Goal: Transaction & Acquisition: Purchase product/service

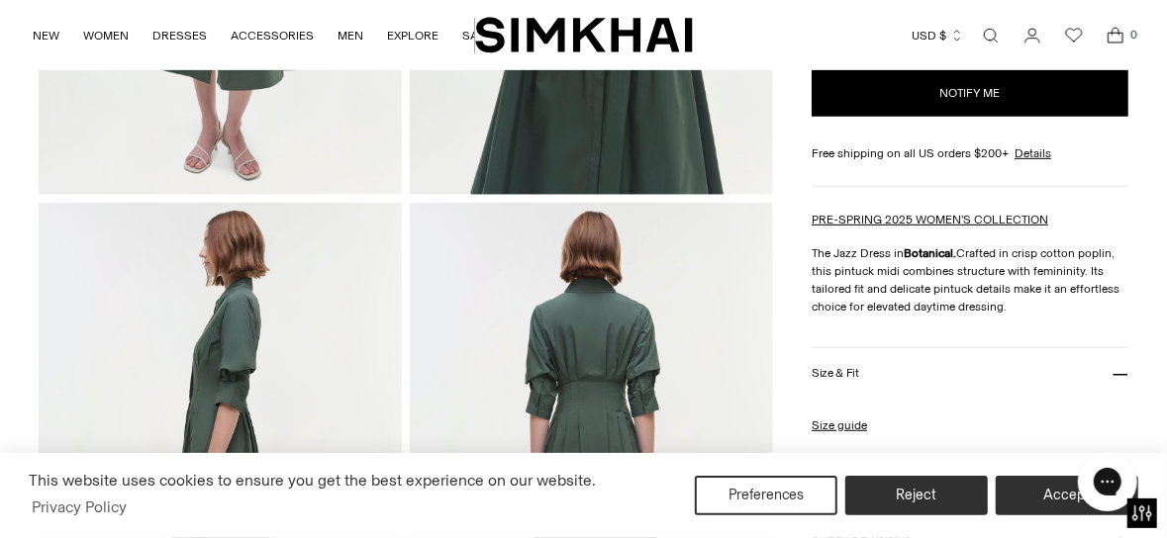
scroll to position [593, 0]
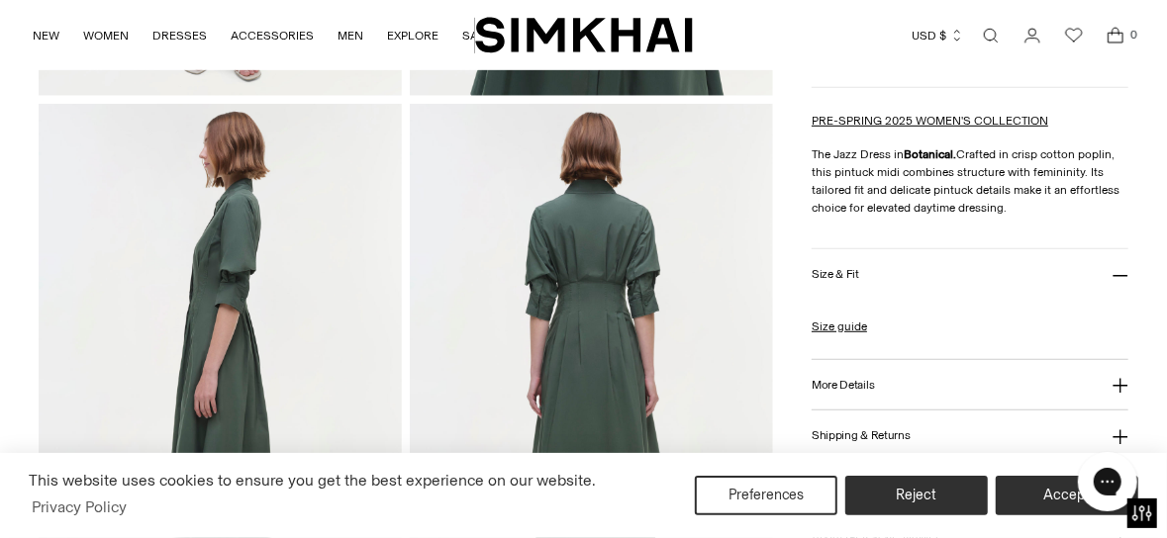
click at [952, 257] on button "Size & Fit" at bounding box center [970, 274] width 317 height 50
click at [953, 254] on button "Size & Fit" at bounding box center [970, 274] width 317 height 50
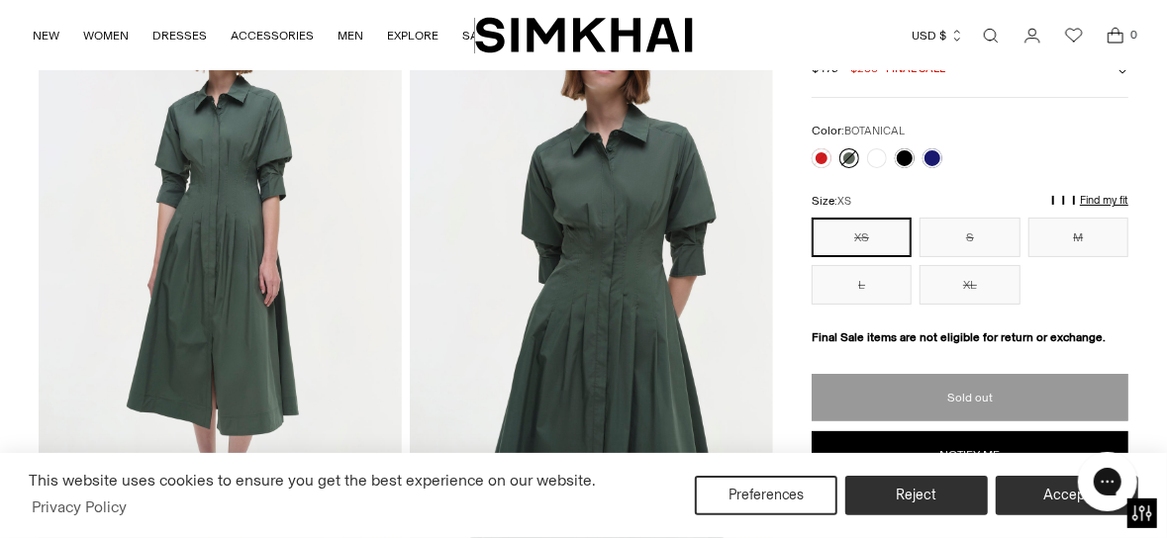
scroll to position [98, 0]
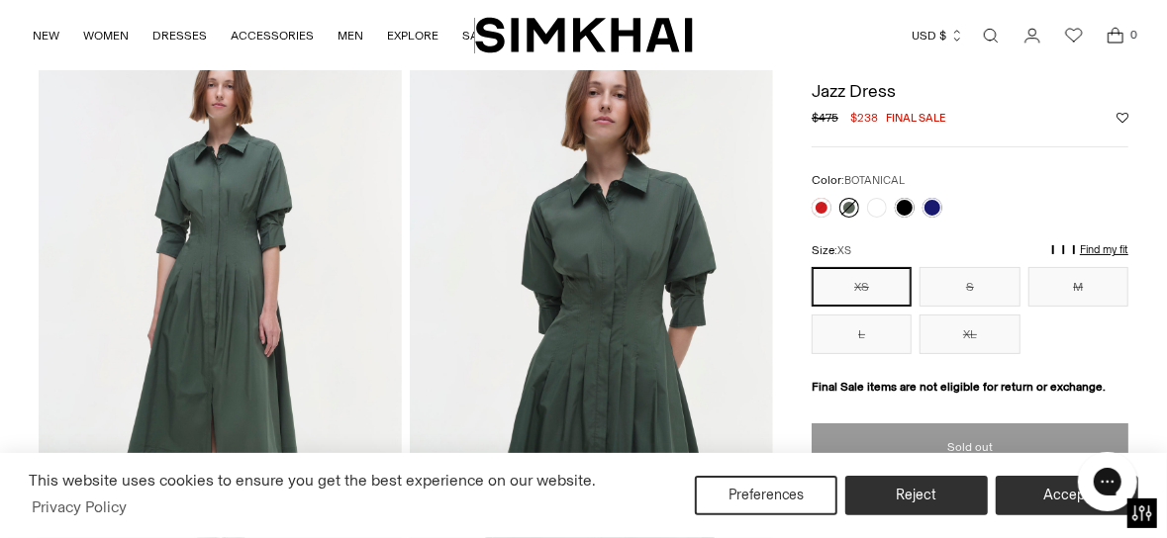
click at [227, 222] on img at bounding box center [220, 318] width 363 height 545
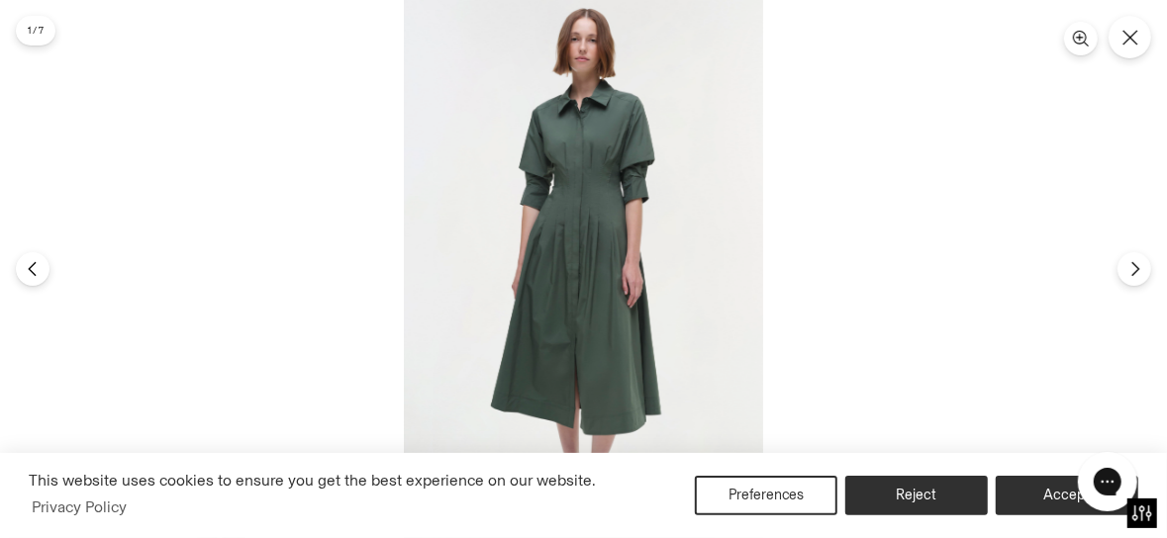
click at [539, 204] on img at bounding box center [583, 269] width 359 height 538
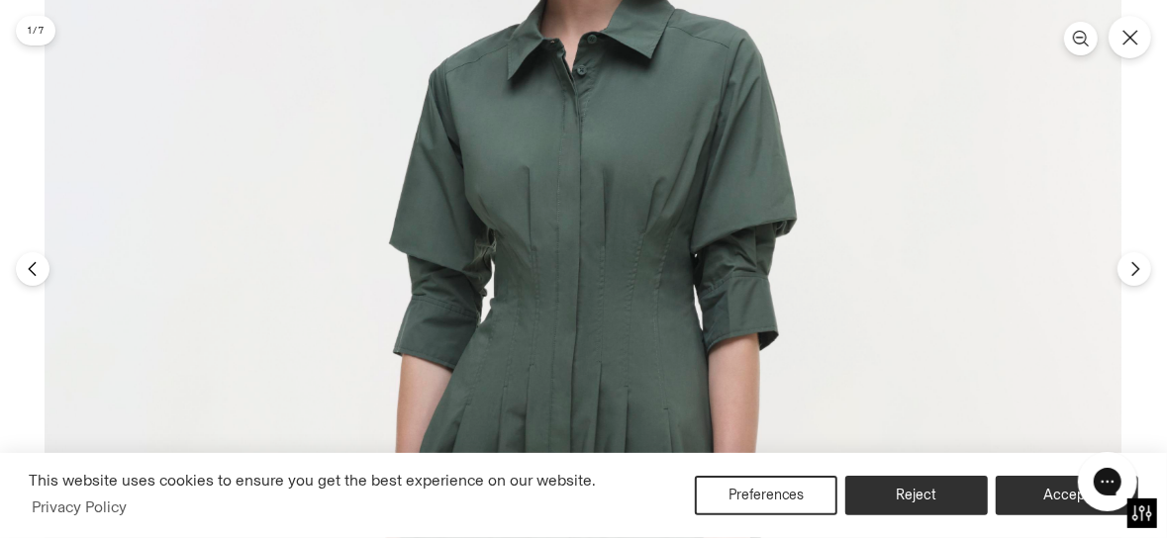
click at [536, 369] on img at bounding box center [583, 547] width 1077 height 1615
click at [1123, 45] on icon "Close" at bounding box center [1130, 38] width 18 height 18
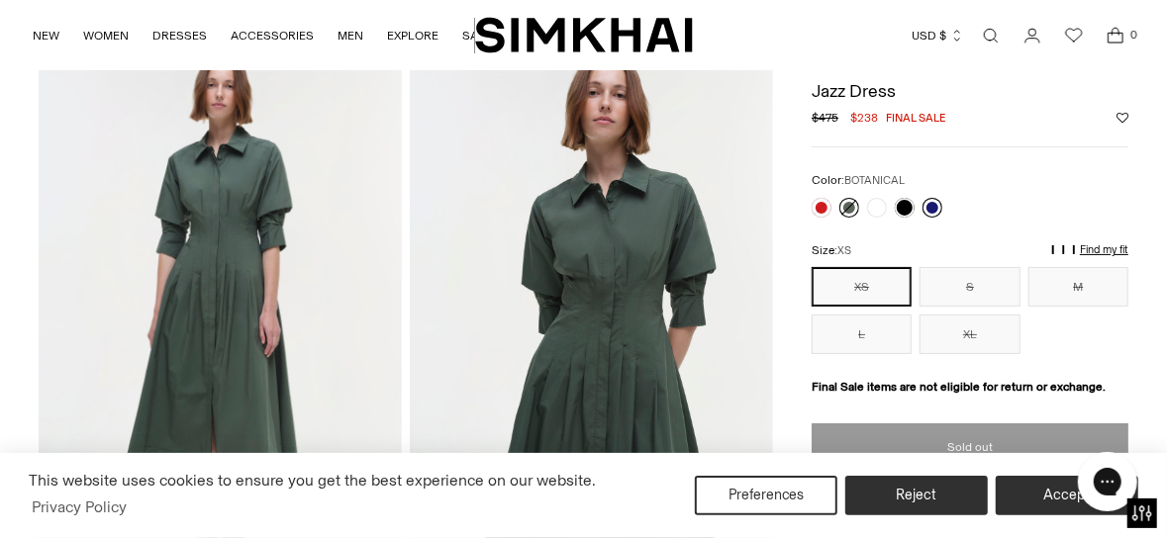
click at [926, 206] on link at bounding box center [932, 208] width 20 height 20
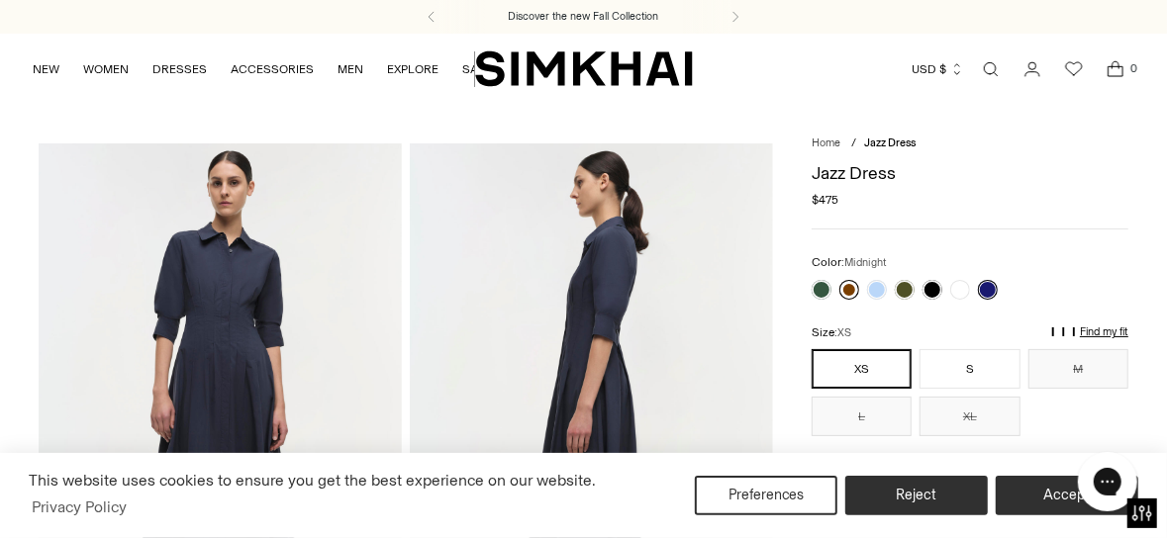
click at [845, 288] on link at bounding box center [849, 290] width 20 height 20
